Goal: Navigation & Orientation: Find specific page/section

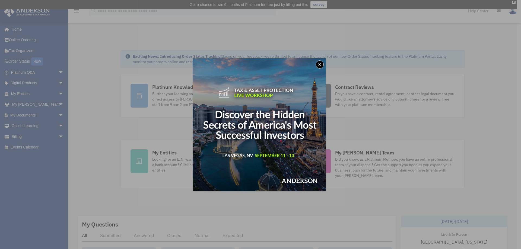
click at [322, 64] on button "x" at bounding box center [320, 65] width 8 height 8
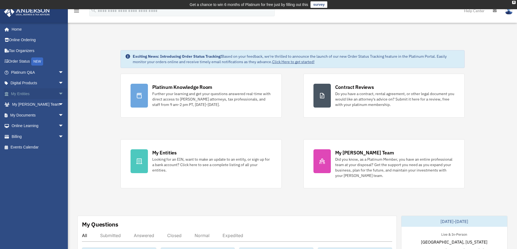
click at [58, 92] on span "arrow_drop_down" at bounding box center [63, 93] width 11 height 11
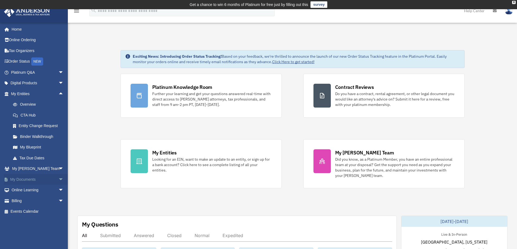
click at [45, 177] on link "My Documents arrow_drop_down" at bounding box center [38, 179] width 68 height 11
click at [58, 178] on span "arrow_drop_down" at bounding box center [63, 179] width 11 height 11
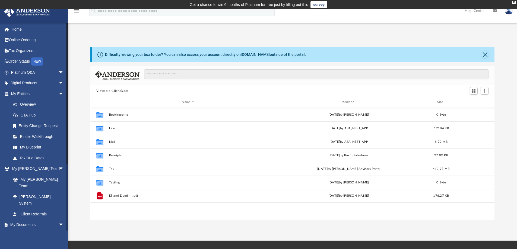
scroll to position [119, 400]
click at [20, 230] on link "Box" at bounding box center [40, 235] width 64 height 11
